Goal: Check status

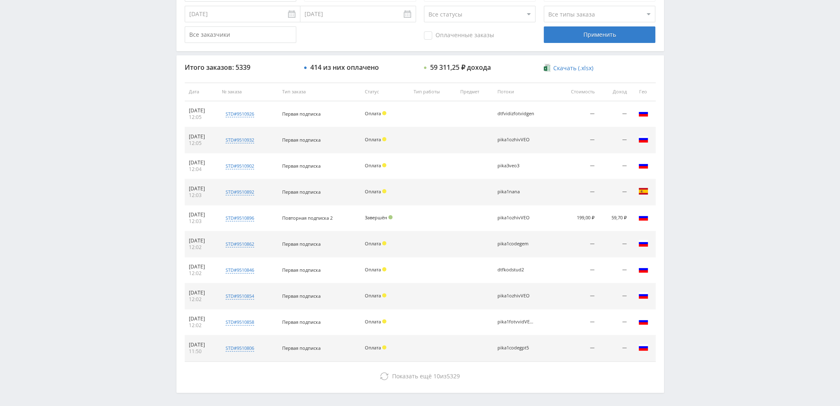
scroll to position [79, 0]
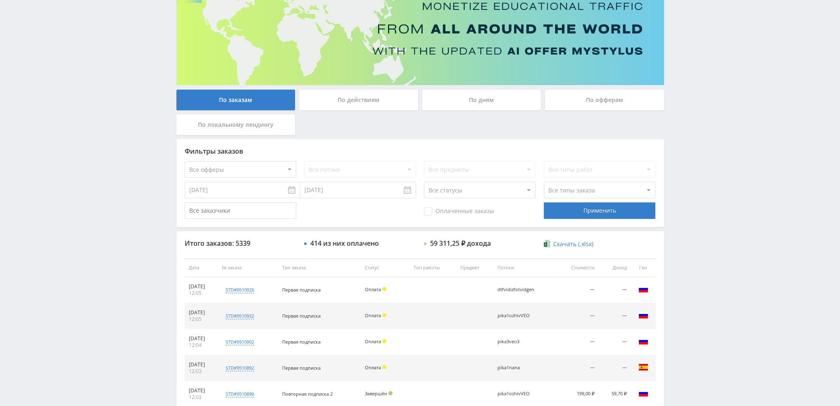
click at [495, 102] on div "По дням" at bounding box center [481, 100] width 119 height 21
click at [0, 0] on input "По дням" at bounding box center [0, 0] width 0 height 0
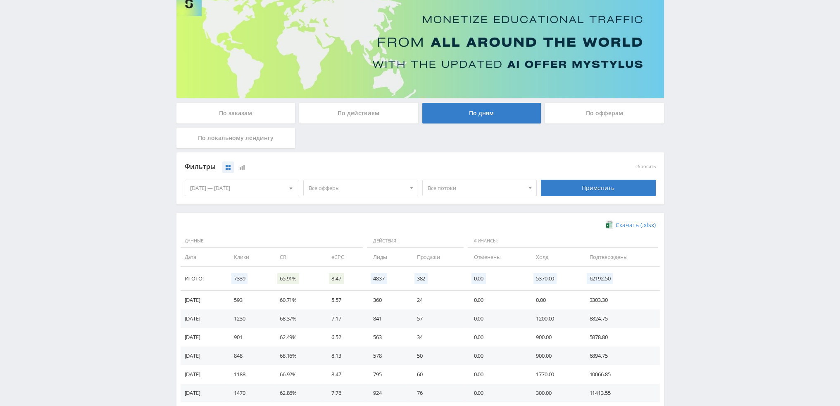
scroll to position [0, 0]
